Goal: Information Seeking & Learning: Learn about a topic

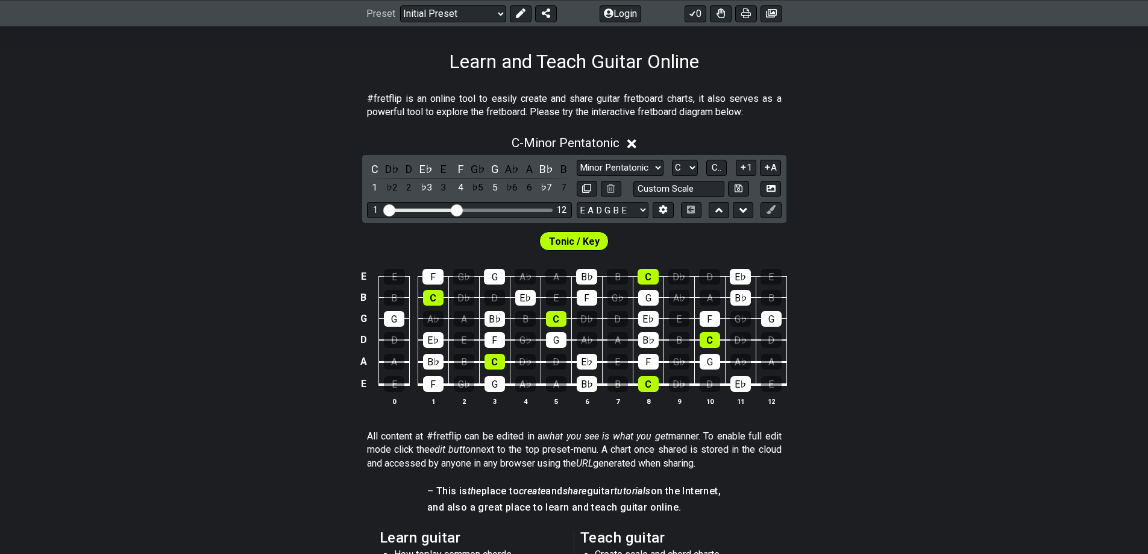
scroll to position [181, 0]
click at [527, 295] on div "E♭" at bounding box center [525, 297] width 20 height 16
click at [373, 166] on div "C" at bounding box center [375, 168] width 16 height 16
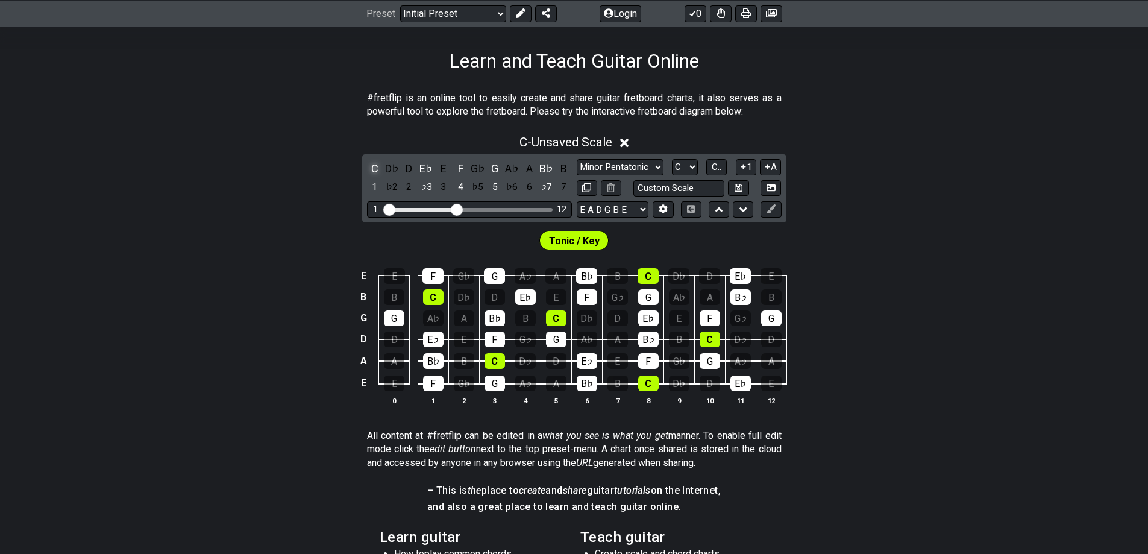
click at [373, 166] on div "C" at bounding box center [375, 168] width 16 height 16
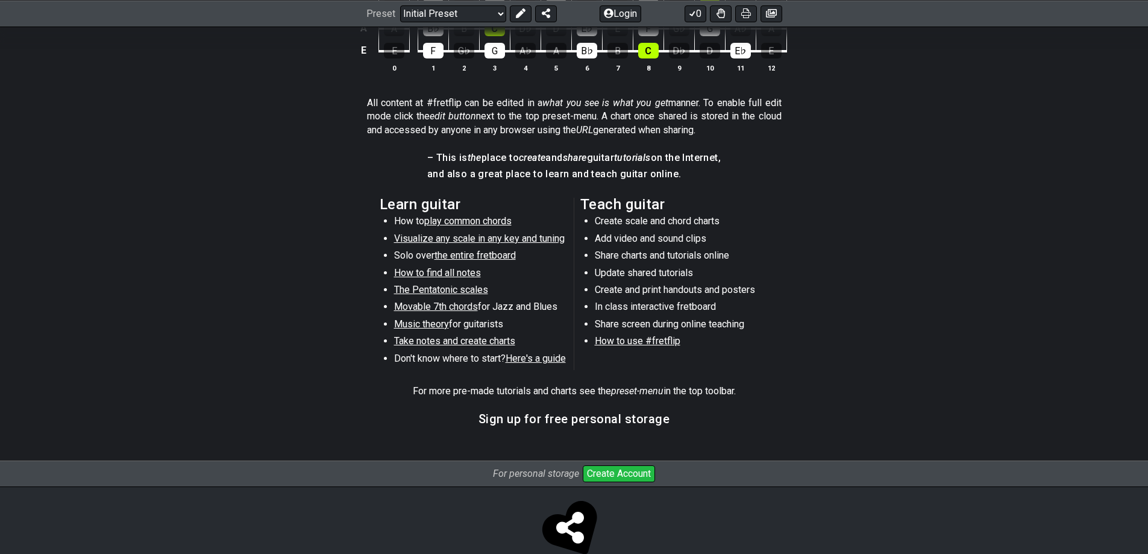
scroll to position [540, 0]
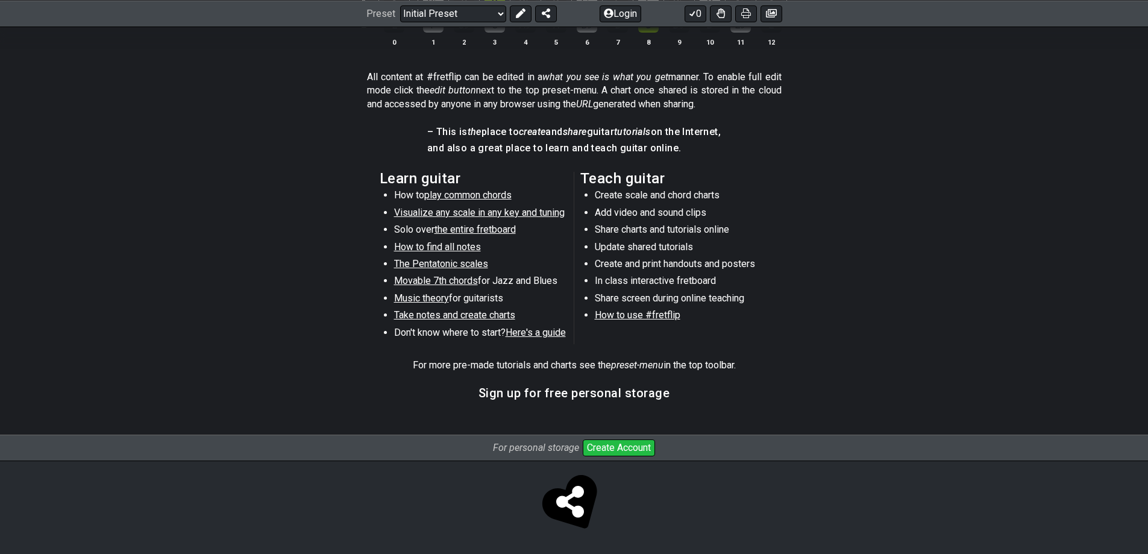
click at [490, 191] on span "play common chords" at bounding box center [467, 194] width 87 height 11
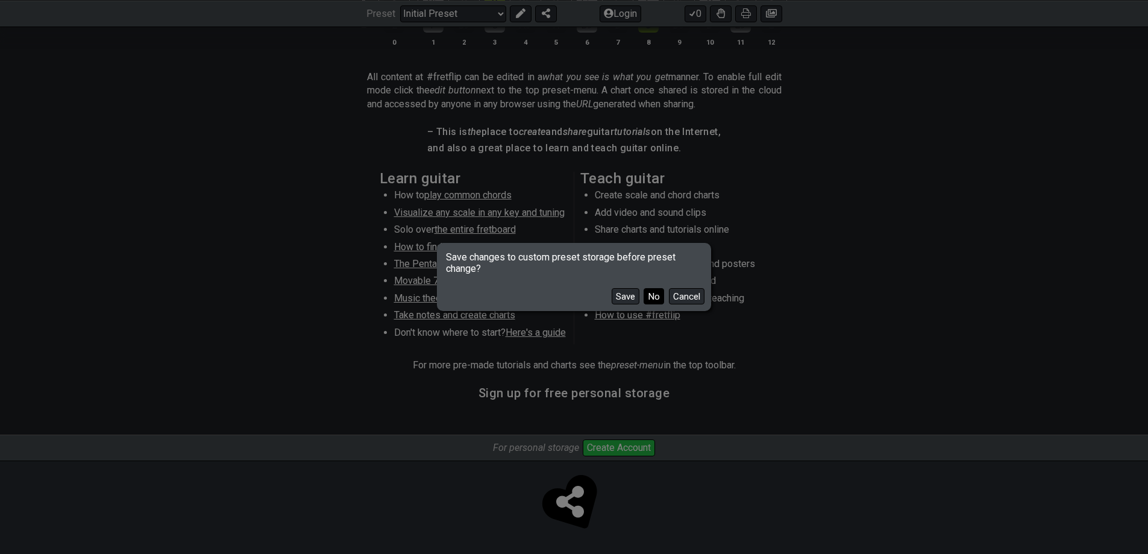
click at [652, 297] on button "No" at bounding box center [654, 296] width 20 height 16
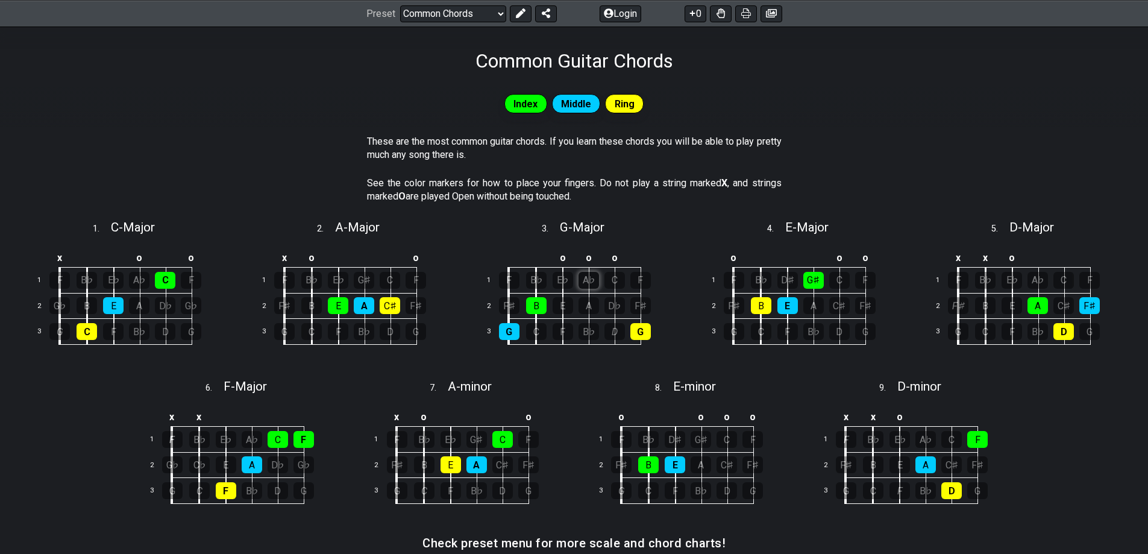
scroll to position [427, 0]
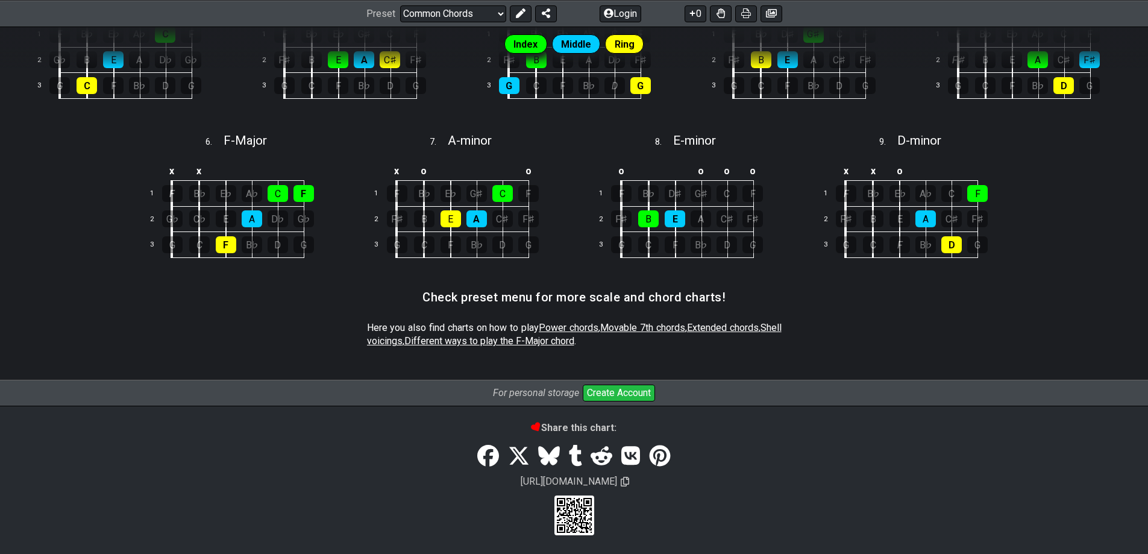
click at [573, 323] on span "Power chords" at bounding box center [569, 327] width 60 height 11
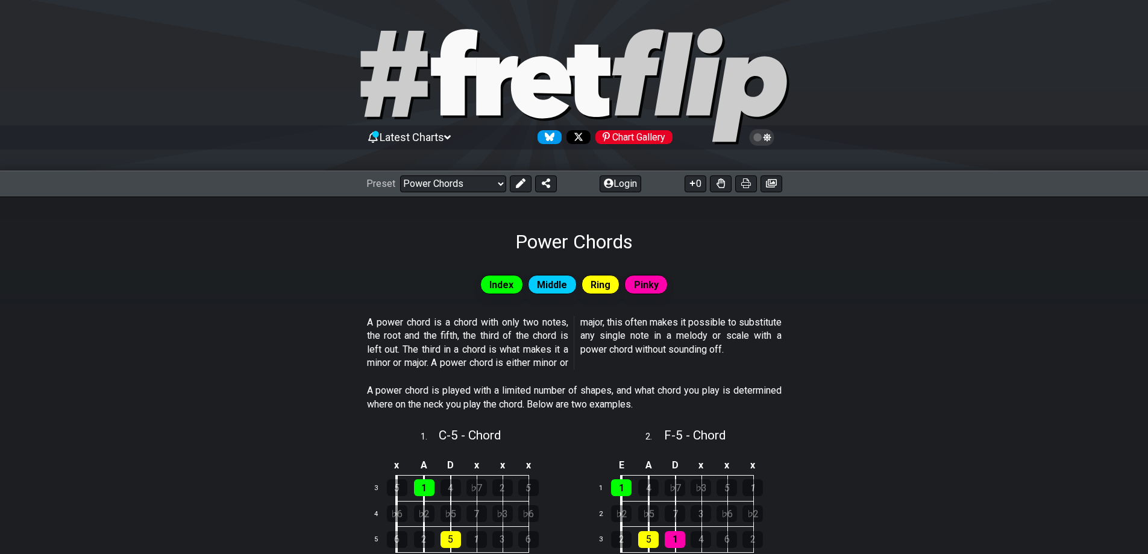
click at [442, 101] on icon at bounding box center [454, 72] width 46 height 86
select select "/welcome"
select select "C"
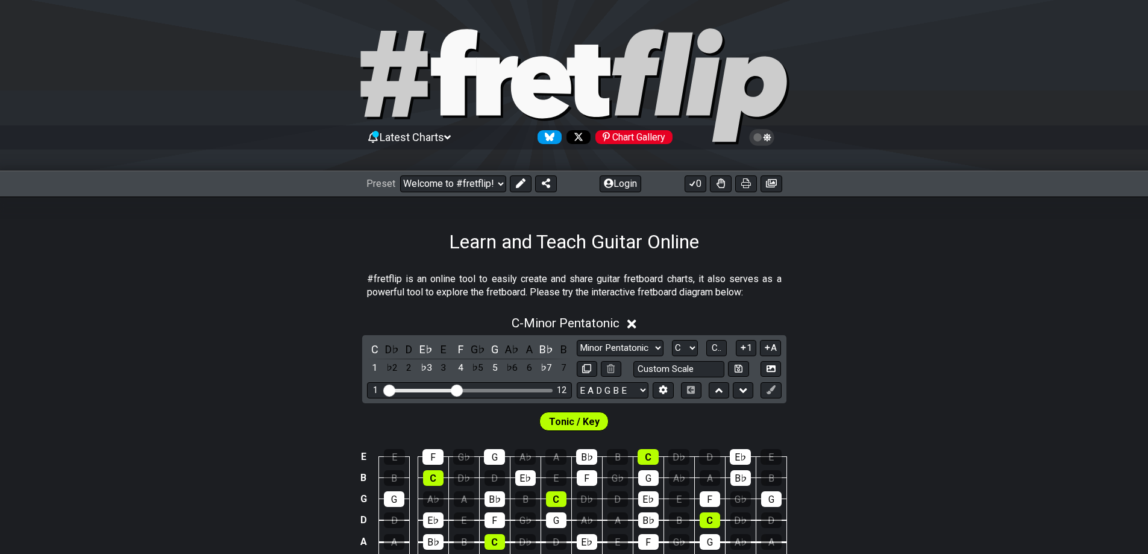
click at [442, 101] on icon at bounding box center [454, 72] width 46 height 86
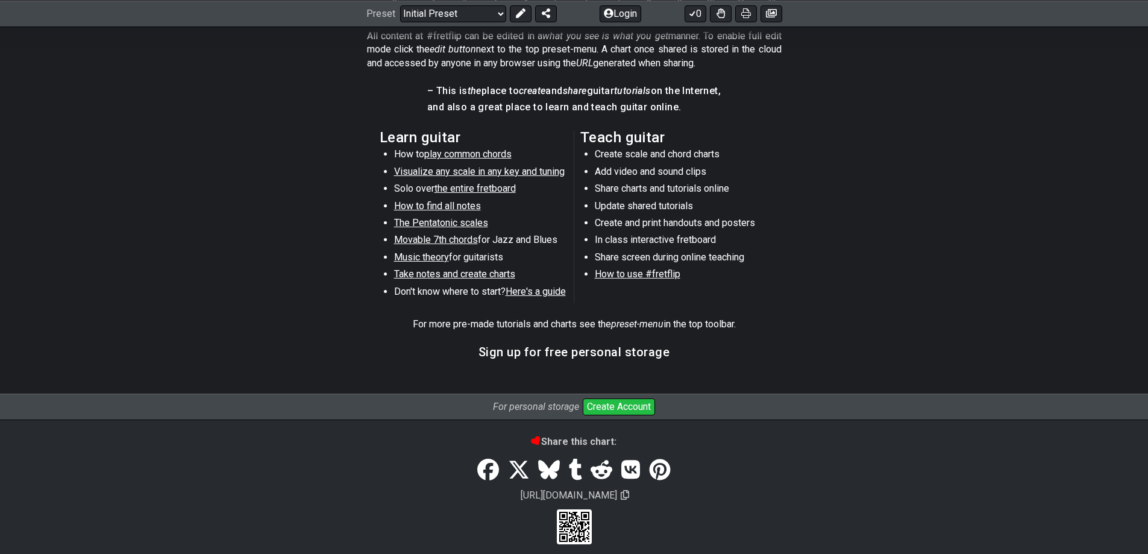
scroll to position [591, 0]
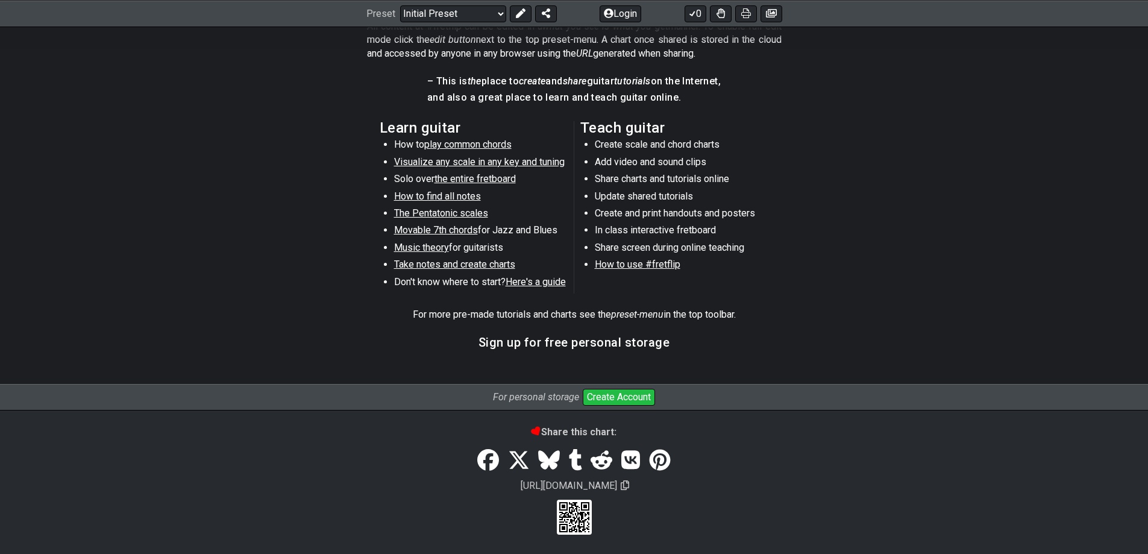
click at [432, 246] on span "Music theory" at bounding box center [421, 247] width 55 height 11
select select "/scale-degrees-and-intervals"
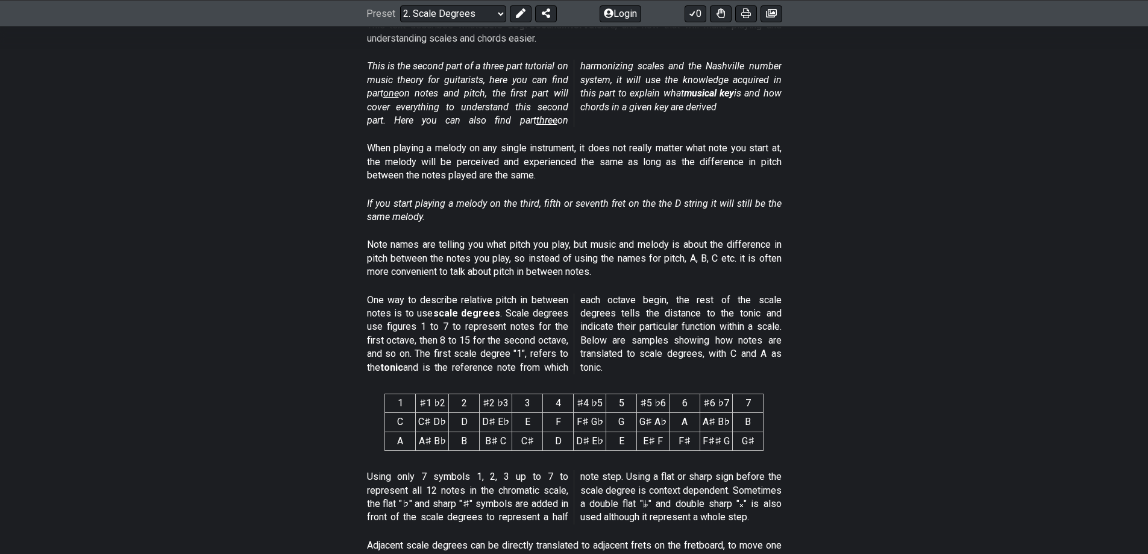
scroll to position [181, 0]
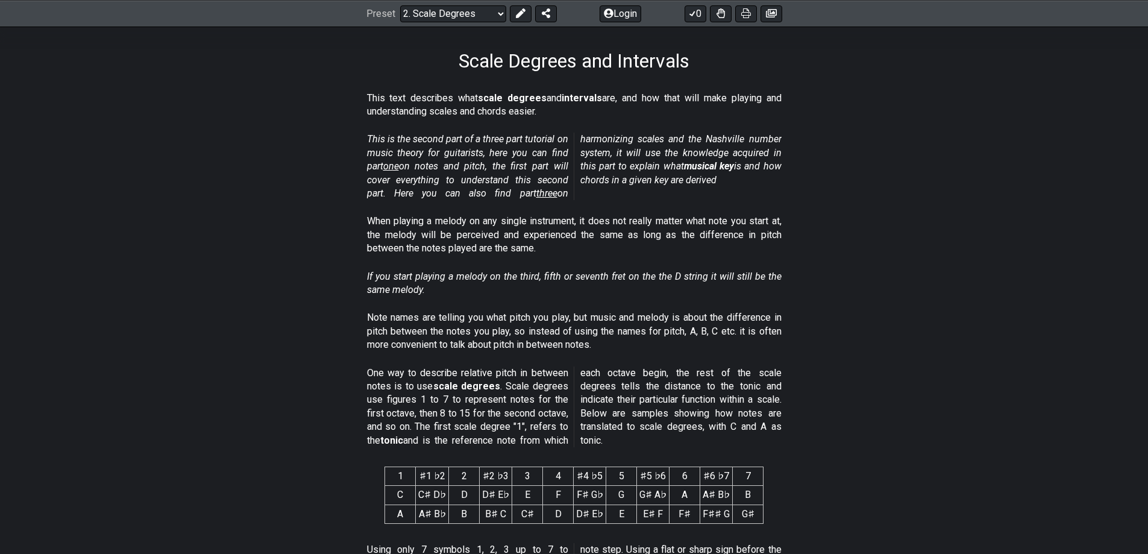
drag, startPoint x: 378, startPoint y: 96, endPoint x: 408, endPoint y: 95, distance: 29.6
click at [408, 95] on p "This text describes what scale degrees and intervals are, and how that will mak…" at bounding box center [574, 105] width 415 height 27
drag, startPoint x: 367, startPoint y: 136, endPoint x: 572, endPoint y: 128, distance: 205.7
click at [572, 128] on div "This is the second part of a three part tutorial on music theory for guitarists…" at bounding box center [574, 169] width 415 height 82
drag, startPoint x: 610, startPoint y: 136, endPoint x: 773, endPoint y: 134, distance: 163.4
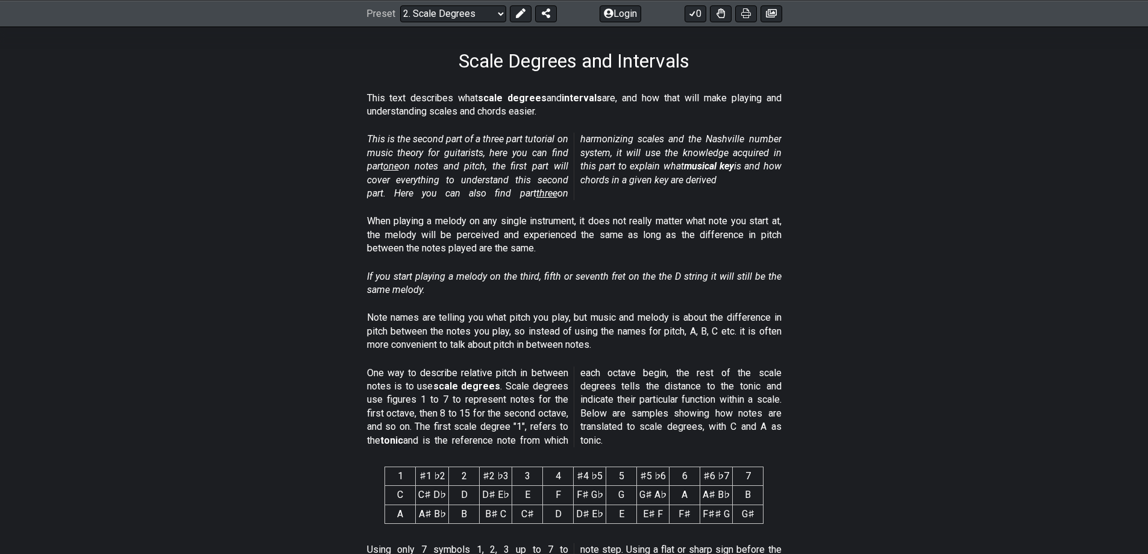
click at [773, 134] on em "This is the second part of a three part tutorial on music theory for guitarists…" at bounding box center [574, 166] width 415 height 66
drag, startPoint x: 526, startPoint y: 219, endPoint x: 567, endPoint y: 222, distance: 41.1
click at [567, 222] on p "When playing a melody on any single instrument, it does not really matter what …" at bounding box center [574, 235] width 415 height 40
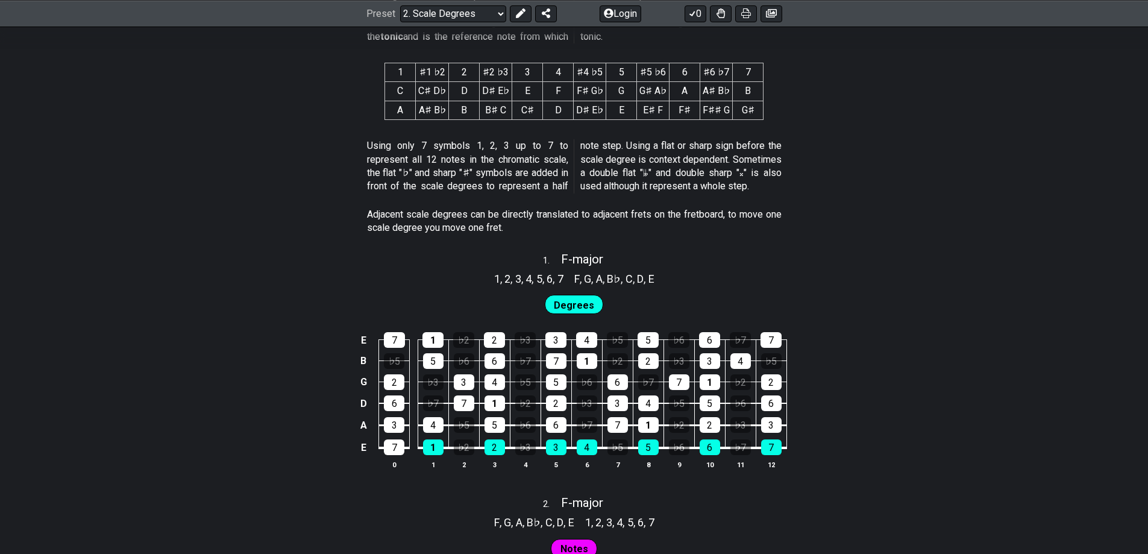
scroll to position [603, 0]
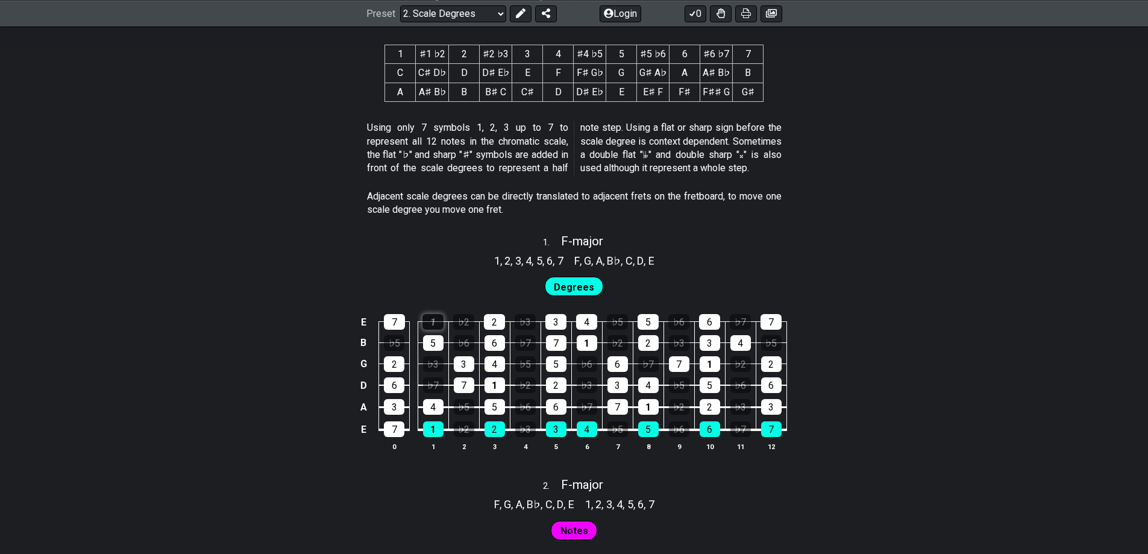
click at [429, 321] on div "1" at bounding box center [433, 322] width 21 height 16
click at [430, 321] on div "1" at bounding box center [433, 322] width 21 height 16
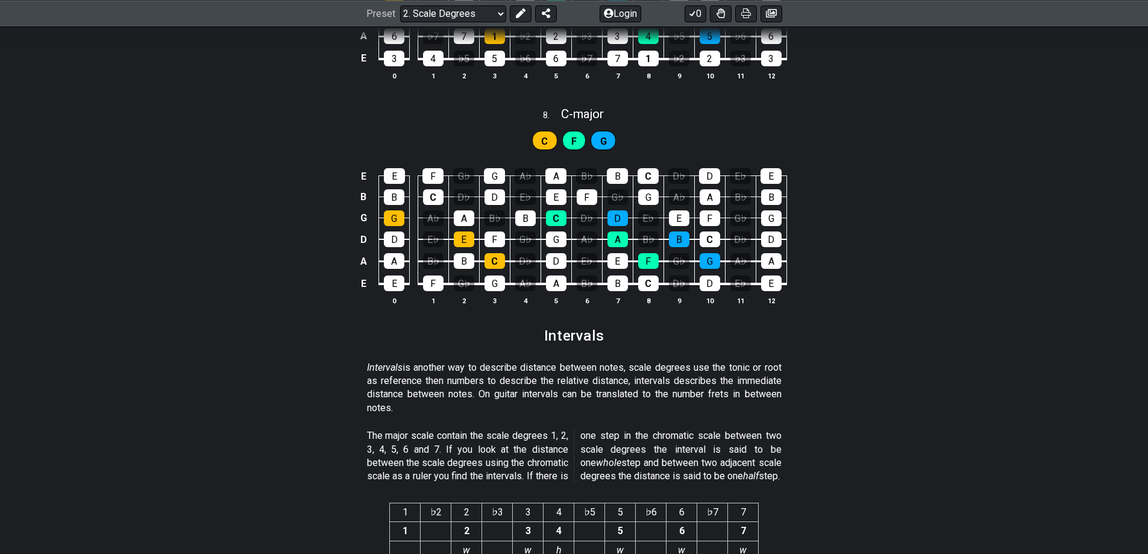
scroll to position [3082, 0]
